Goal: Check status: Check status

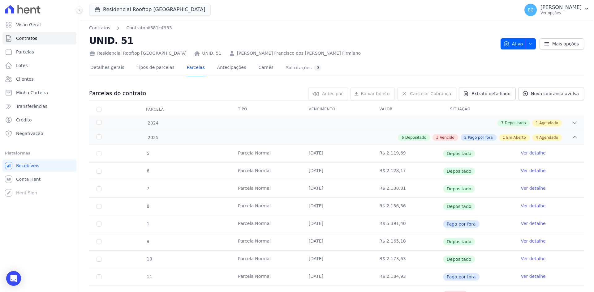
scroll to position [153, 0]
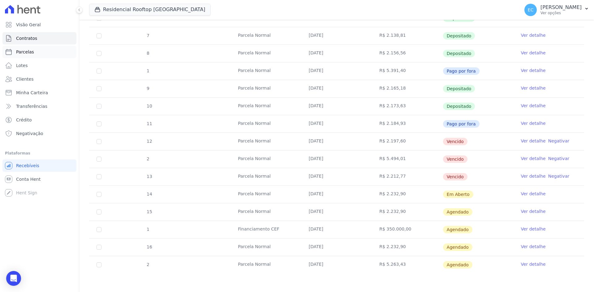
click at [30, 49] on span "Parcelas" at bounding box center [25, 52] width 18 height 6
select select
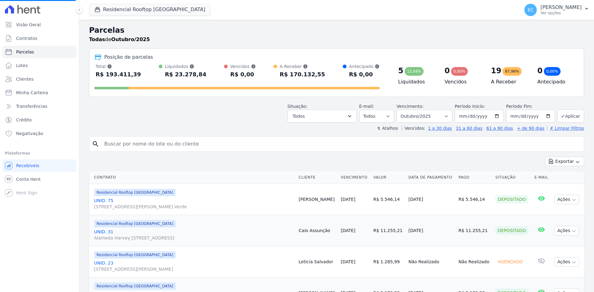
select select
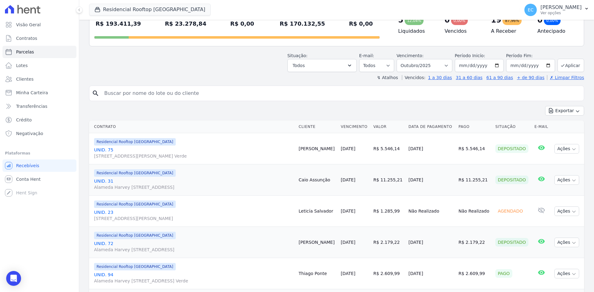
scroll to position [42, 0]
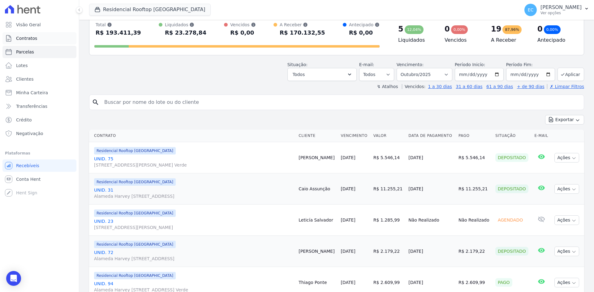
click at [26, 37] on span "Contratos" at bounding box center [26, 38] width 21 height 6
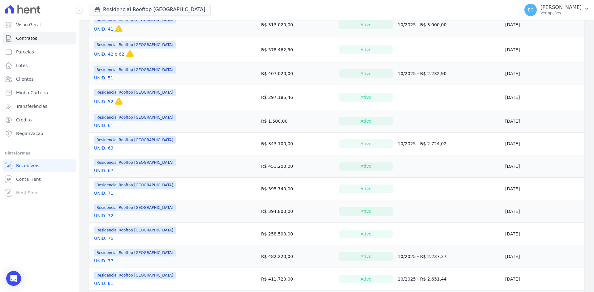
scroll to position [309, 0]
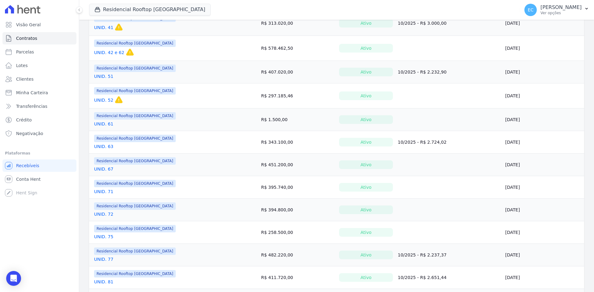
click at [107, 216] on link "UNID. 72" at bounding box center [103, 214] width 19 height 6
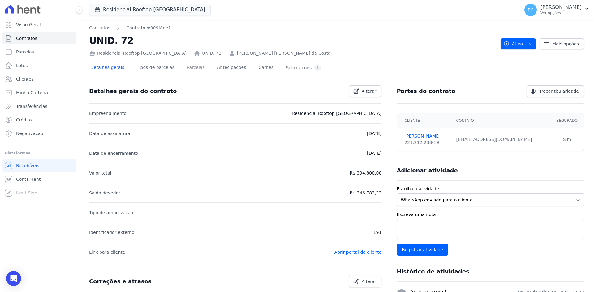
click at [190, 65] on link "Parcelas" at bounding box center [196, 68] width 20 height 16
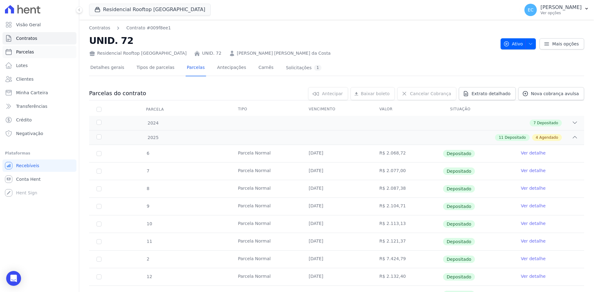
click at [41, 53] on link "Parcelas" at bounding box center [39, 52] width 74 height 12
select select
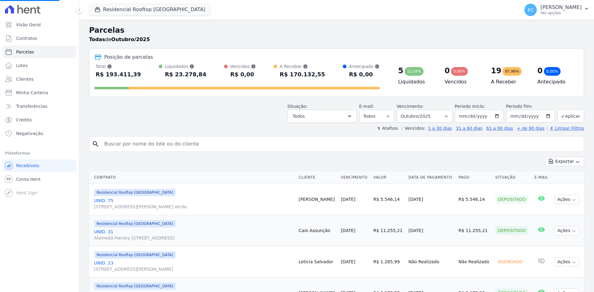
select select
click at [156, 141] on input "search" at bounding box center [341, 144] width 481 height 12
type input "8"
click at [28, 28] on span "Visão Geral" at bounding box center [28, 25] width 25 height 6
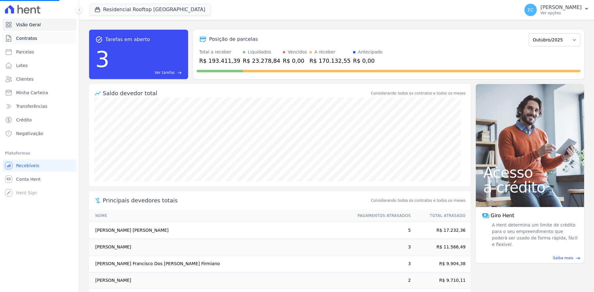
click at [31, 35] on span "Contratos" at bounding box center [26, 38] width 21 height 6
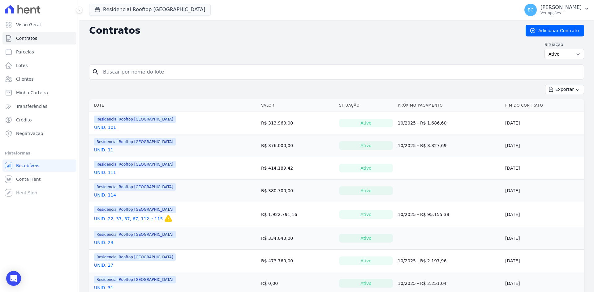
click at [149, 74] on input "search" at bounding box center [340, 72] width 482 height 12
type input "85"
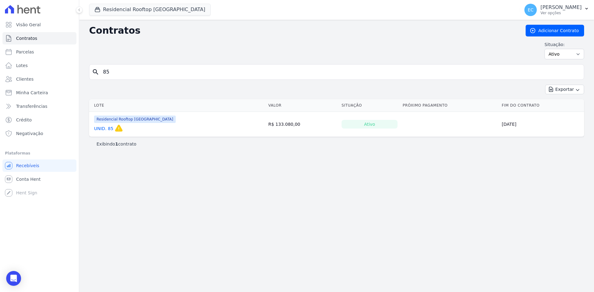
click at [100, 128] on link "UNID. 85" at bounding box center [103, 129] width 19 height 6
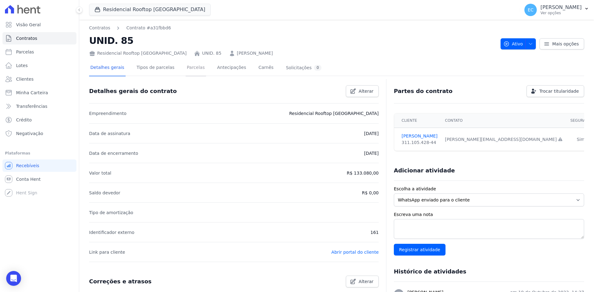
click at [186, 69] on link "Parcelas" at bounding box center [196, 68] width 20 height 16
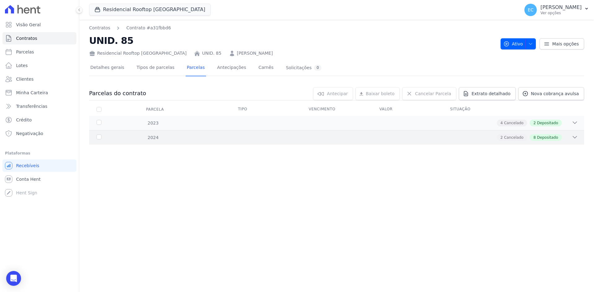
click at [575, 136] on icon at bounding box center [575, 137] width 6 height 6
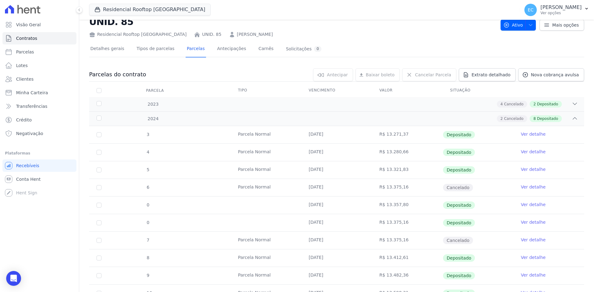
scroll to position [47, 0]
